Goal: Navigation & Orientation: Understand site structure

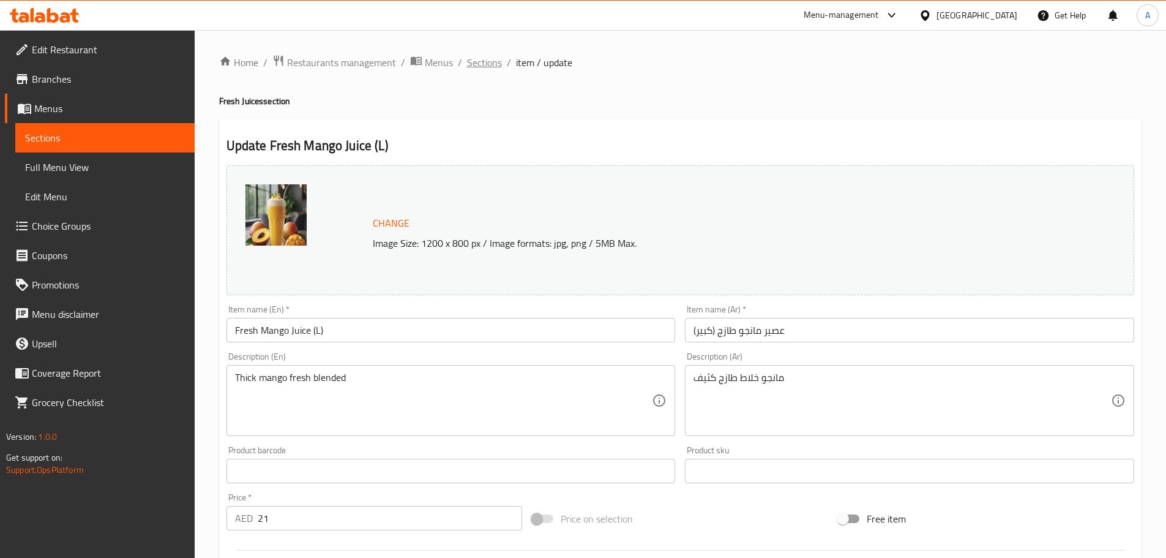
click at [478, 62] on span "Sections" at bounding box center [484, 62] width 35 height 15
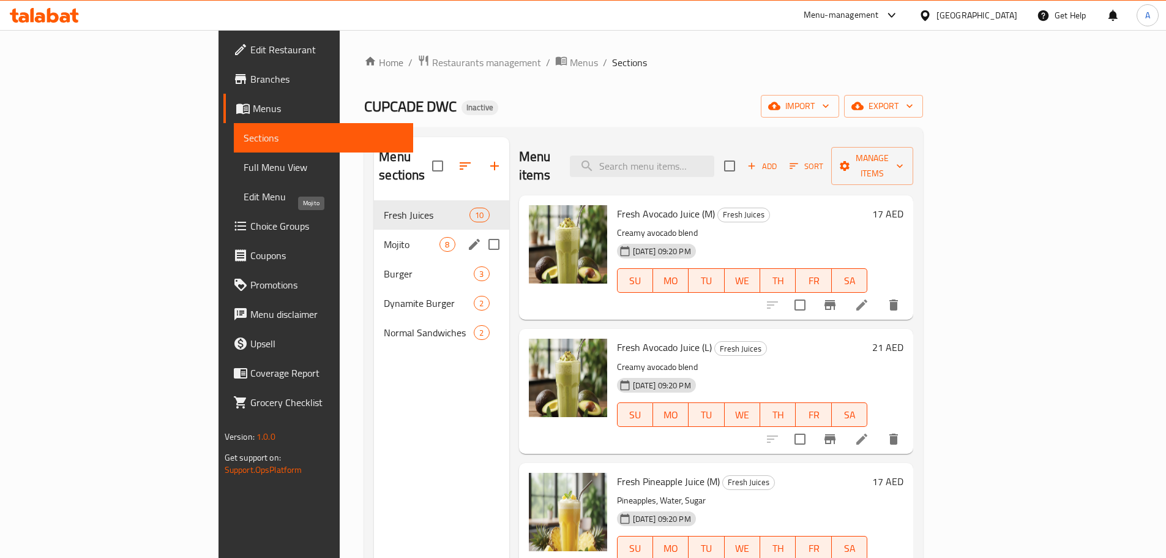
click at [384, 237] on span "Mojito" at bounding box center [412, 244] width 56 height 15
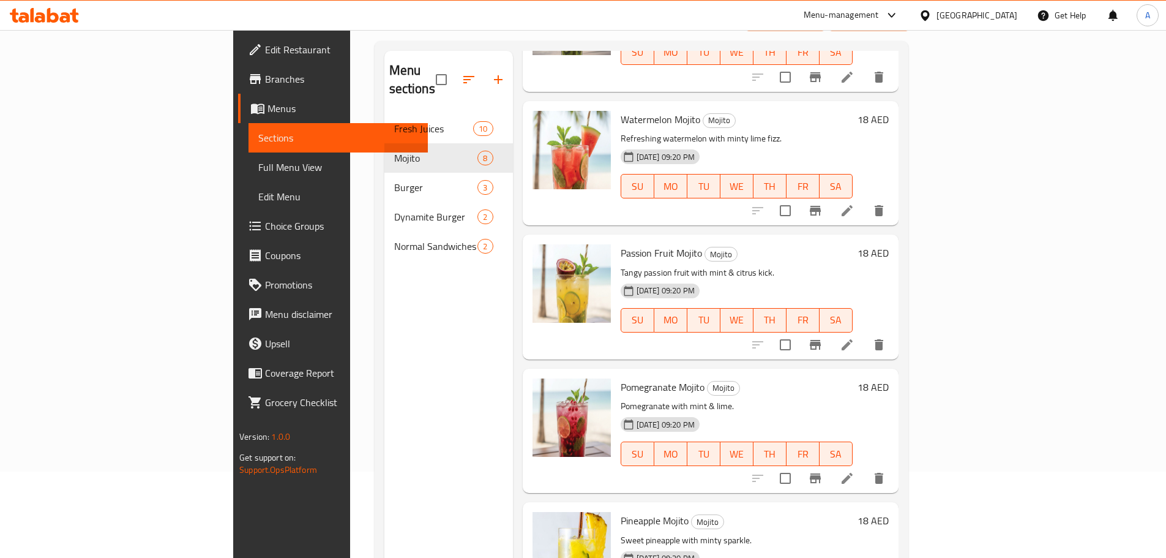
scroll to position [171, 0]
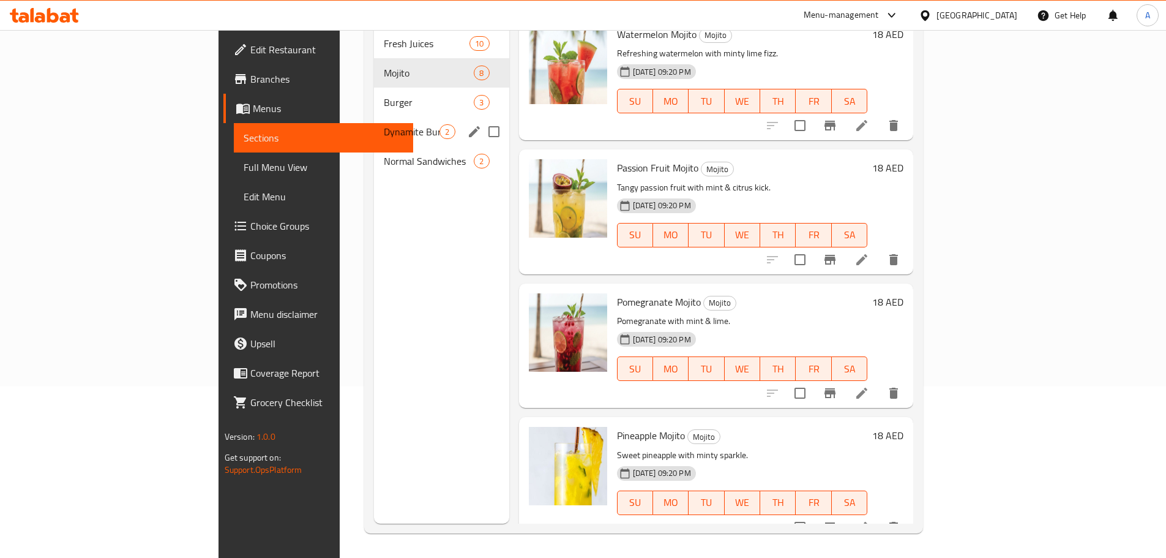
click at [384, 154] on span "Normal Sandwiches" at bounding box center [429, 161] width 90 height 15
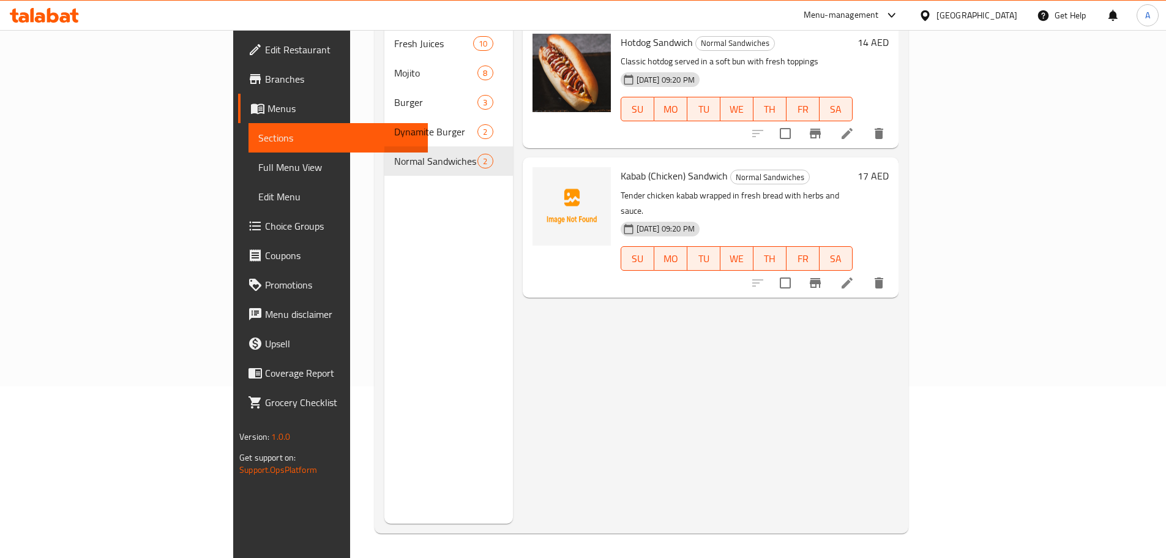
scroll to position [110, 0]
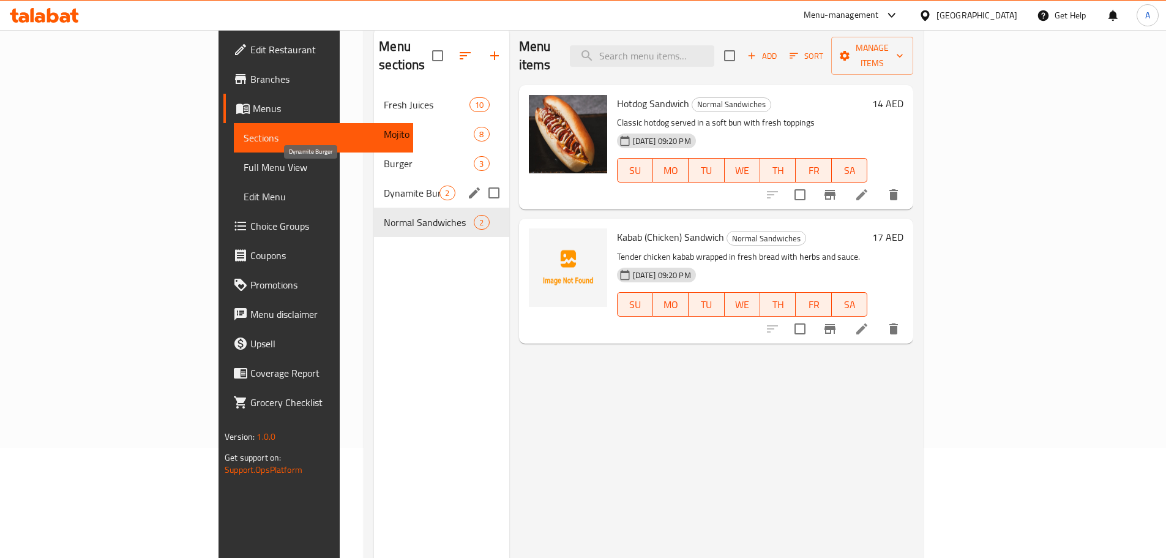
click at [384, 186] on span "Dynamite Burger" at bounding box center [412, 193] width 56 height 15
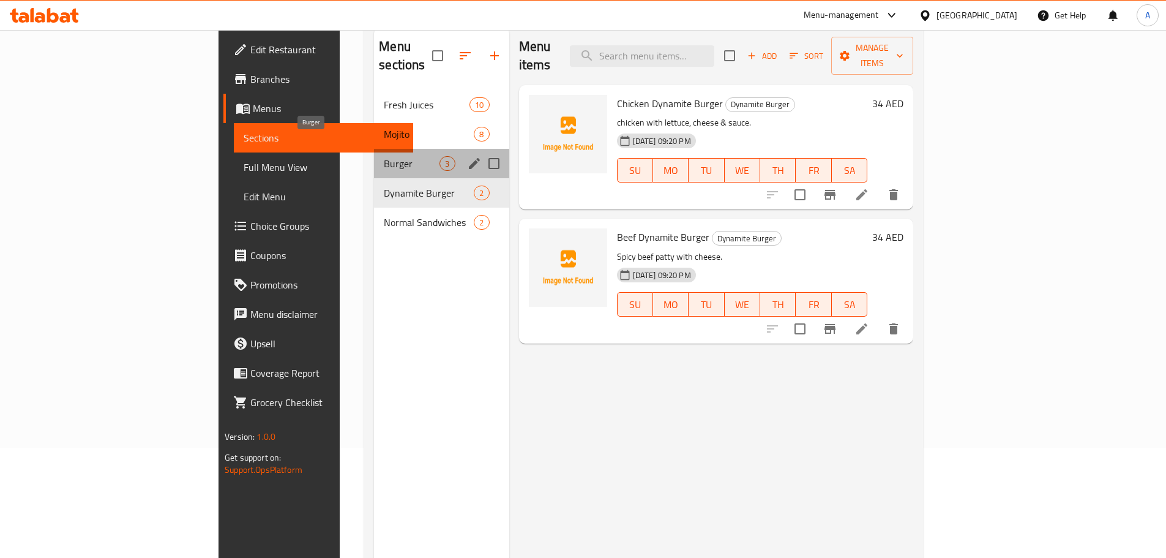
click at [384, 156] on span "Burger" at bounding box center [412, 163] width 56 height 15
